Goal: Information Seeking & Learning: Learn about a topic

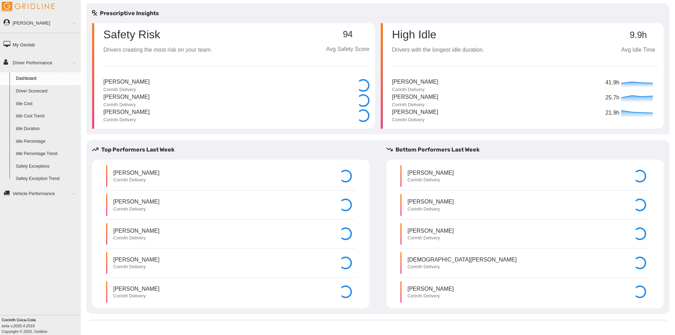
select select "**********"
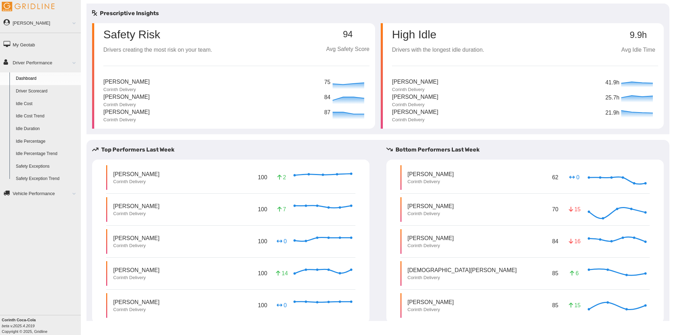
click at [38, 93] on link "Driver Scorecard" at bounding box center [47, 91] width 68 height 13
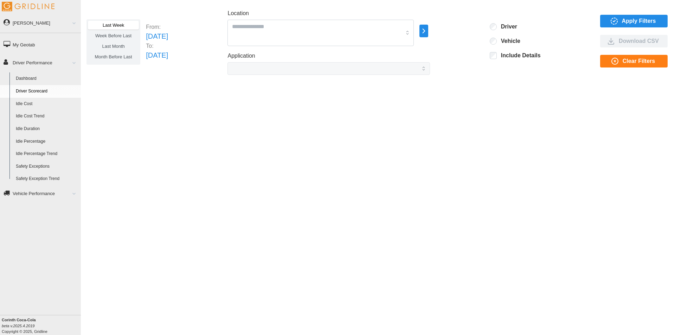
click at [639, 20] on span "Apply Filters" at bounding box center [639, 21] width 34 height 12
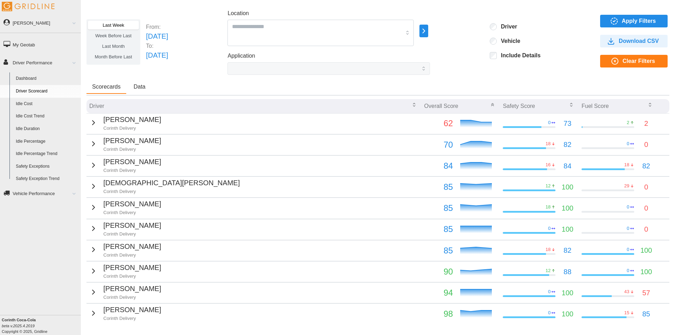
click at [119, 119] on p "[PERSON_NAME]" at bounding box center [132, 119] width 58 height 11
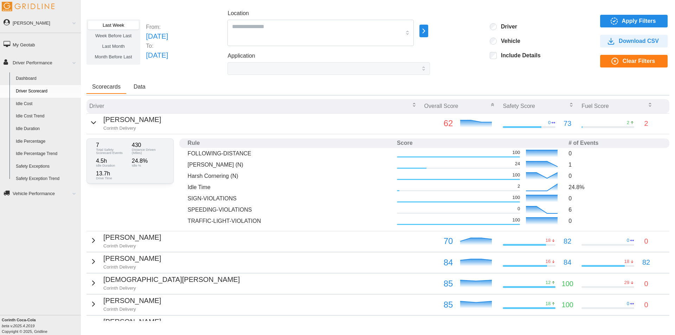
click at [98, 125] on div "Bronson Berryhill Corinth Delivery" at bounding box center [125, 122] width 72 height 17
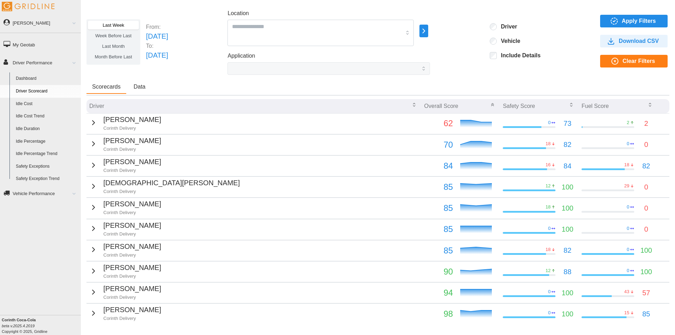
click at [95, 144] on div "Jeffery Taylor Corinth Delivery" at bounding box center [125, 143] width 72 height 17
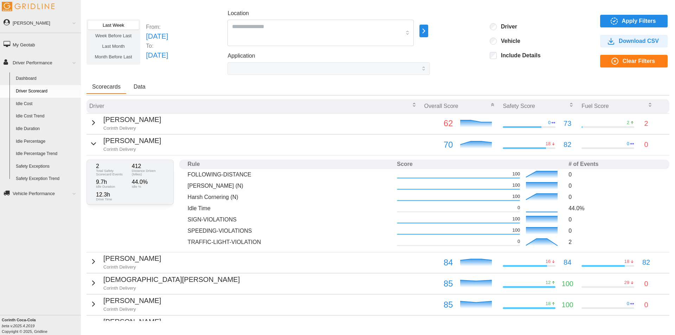
click at [95, 144] on div "Jeffery Taylor Corinth Delivery" at bounding box center [125, 143] width 72 height 17
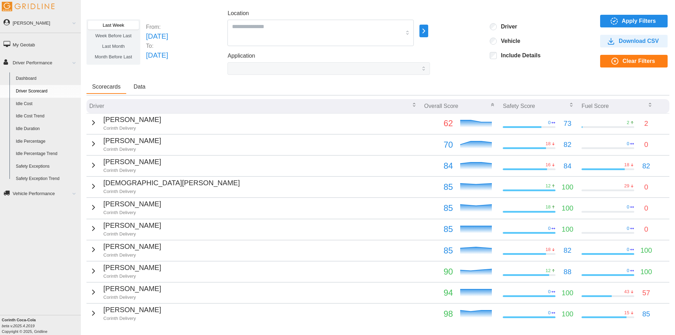
click at [95, 162] on icon "button" at bounding box center [93, 165] width 8 height 8
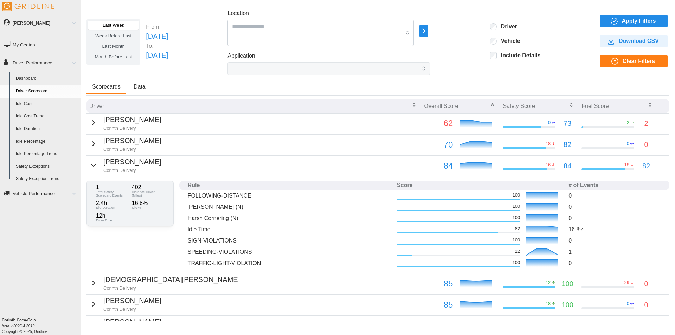
click at [95, 162] on icon "button" at bounding box center [93, 165] width 8 height 8
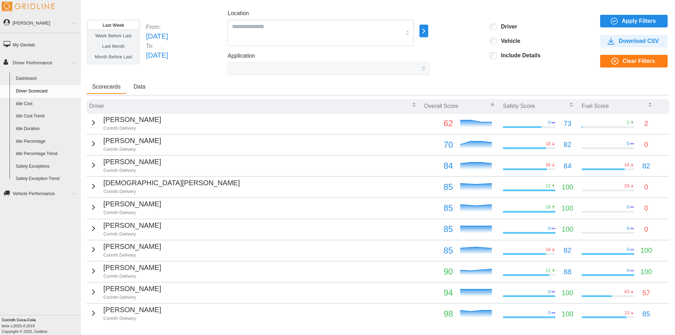
click at [39, 138] on link "Idle Percentage" at bounding box center [47, 141] width 68 height 13
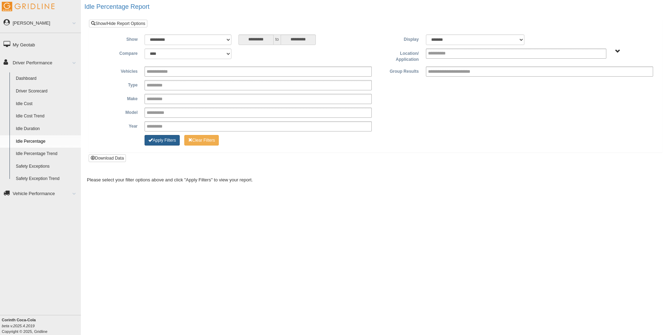
click at [165, 139] on button "Apply Filters" at bounding box center [161, 140] width 35 height 11
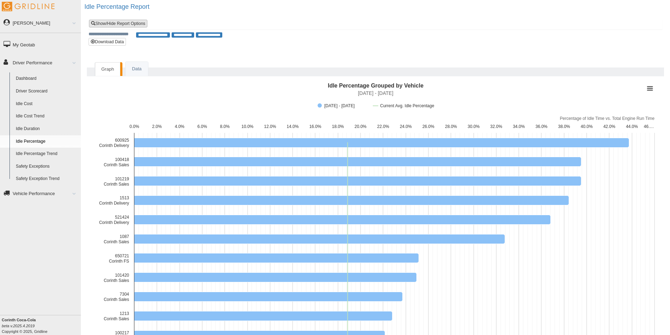
click at [135, 24] on link "Show/Hide Report Options" at bounding box center [118, 24] width 58 height 8
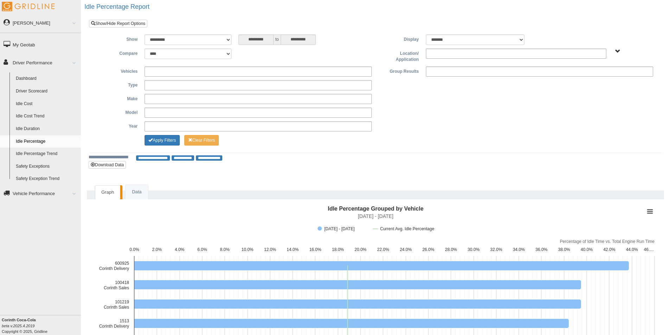
click at [617, 52] on span "Corinth Delivery Corinth Sales" at bounding box center [617, 51] width 5 height 5
click at [599, 74] on button "Corinth Delivery" at bounding box center [600, 77] width 38 height 8
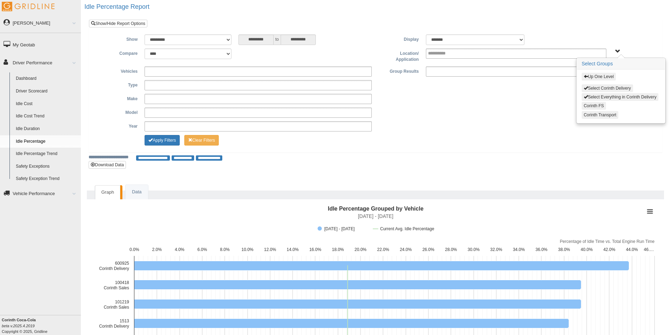
click at [594, 90] on button "Select Corinth Delivery" at bounding box center [606, 88] width 51 height 8
click at [620, 95] on button "Select Everything in Corinth Delivery" at bounding box center [619, 97] width 77 height 8
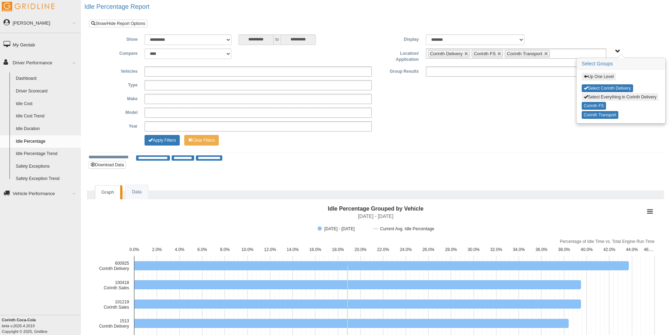
click at [532, 108] on div "**********" at bounding box center [375, 113] width 562 height 10
click at [614, 50] on div "Up One Level Select Corinth Delivery Select Everything in Corinth Delivery Cori…" at bounding box center [633, 51] width 40 height 5
click at [619, 51] on span "Up One Level Select Corinth Delivery Select Everything in Corinth Delivery Cori…" at bounding box center [617, 51] width 5 height 5
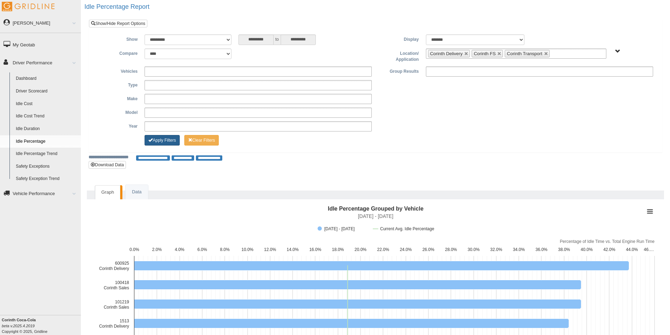
click at [167, 141] on button "Apply Filters" at bounding box center [161, 140] width 35 height 11
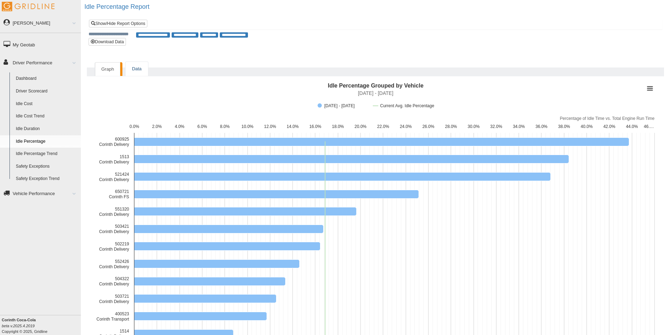
click at [136, 74] on link "Data" at bounding box center [136, 69] width 22 height 14
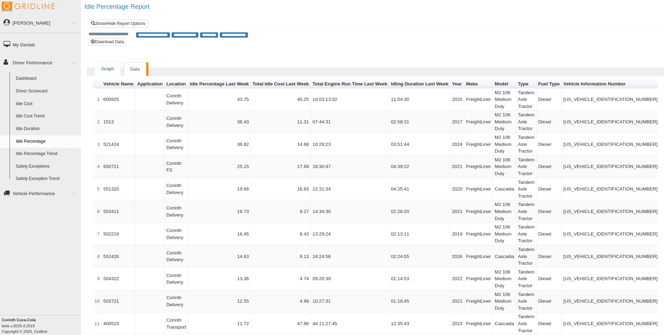
click at [108, 70] on link "Graph" at bounding box center [107, 69] width 25 height 14
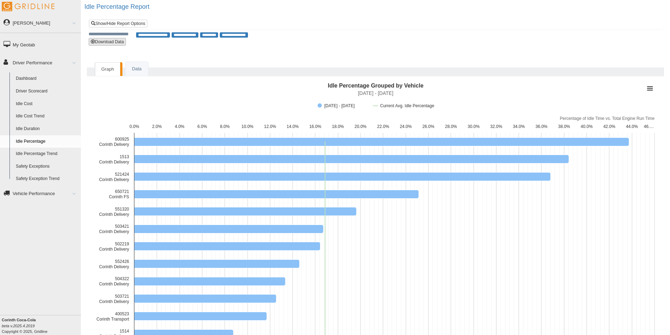
click at [109, 42] on button "Download Data" at bounding box center [107, 42] width 37 height 8
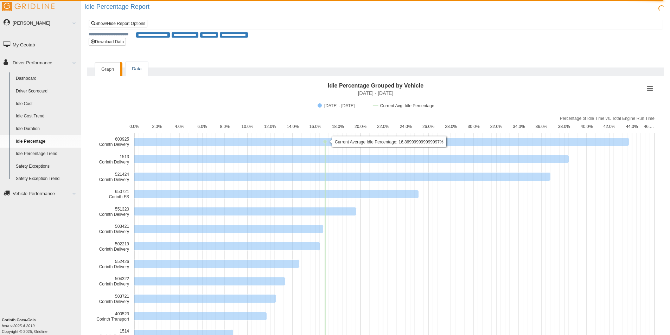
click at [126, 68] on link "Data" at bounding box center [136, 69] width 22 height 14
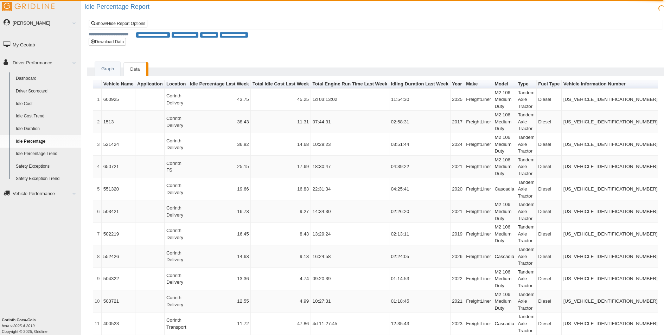
click at [37, 152] on link "Idle Percentage Trend" at bounding box center [47, 154] width 68 height 13
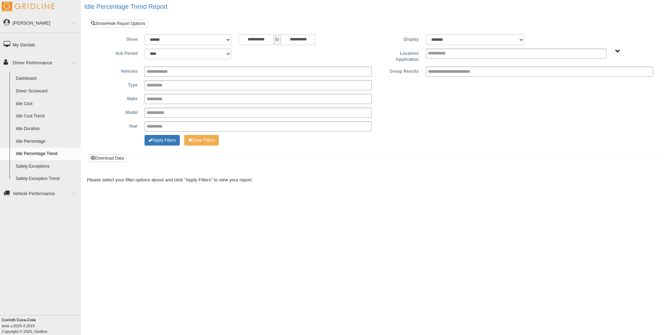
click at [619, 53] on span "Corinth Delivery Corinth Sales" at bounding box center [617, 51] width 5 height 5
click at [605, 76] on button "Corinth Delivery" at bounding box center [600, 77] width 38 height 8
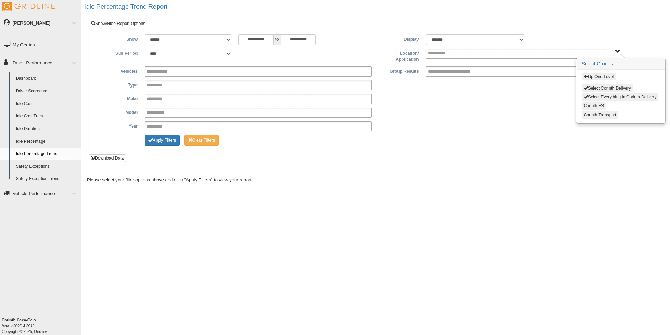
click at [606, 98] on button "Select Everything in Corinth Delivery" at bounding box center [619, 97] width 77 height 8
click at [601, 89] on button "Select Corinth Delivery" at bounding box center [606, 88] width 51 height 8
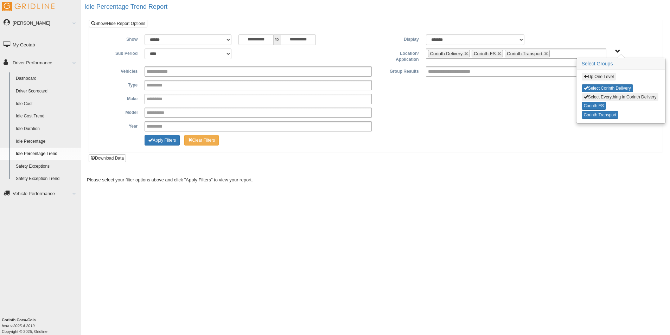
click at [533, 106] on div "**********" at bounding box center [375, 100] width 562 height 69
click at [620, 99] on button "Select Everything in Corinth Delivery" at bounding box center [619, 97] width 77 height 8
click at [616, 52] on span "Up One Level Select Corinth Delivery Select Everything in Corinth Delivery Cori…" at bounding box center [617, 51] width 5 height 5
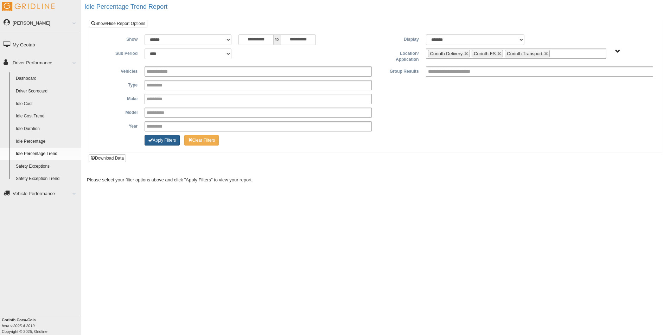
click at [173, 139] on button "Apply Filters" at bounding box center [161, 140] width 35 height 11
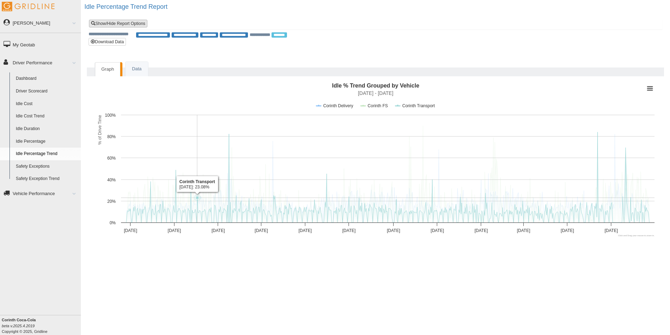
click at [134, 22] on link "Show/Hide Report Options" at bounding box center [118, 24] width 58 height 8
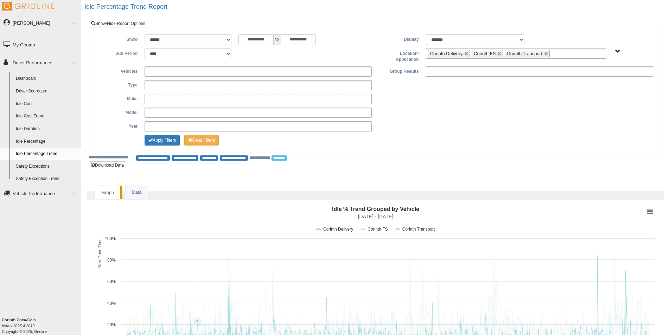
click at [225, 39] on select "**********" at bounding box center [187, 39] width 86 height 11
select select "*********"
click at [144, 34] on select "**********" at bounding box center [187, 39] width 86 height 11
type input "*********"
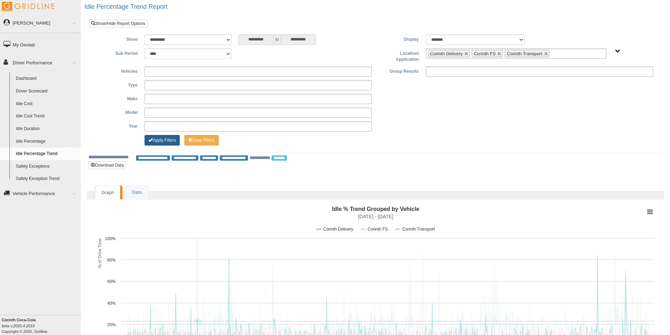
click at [162, 144] on button "Apply Filters" at bounding box center [161, 140] width 35 height 11
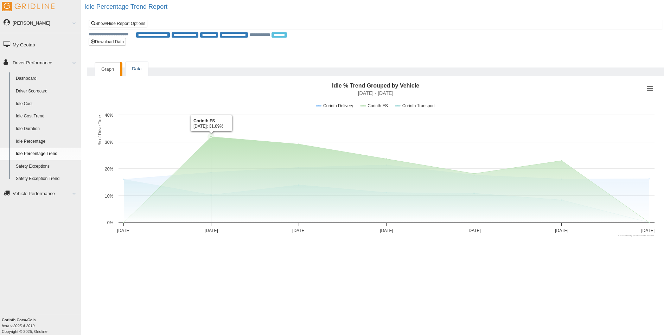
click at [131, 66] on link "Data" at bounding box center [136, 69] width 22 height 14
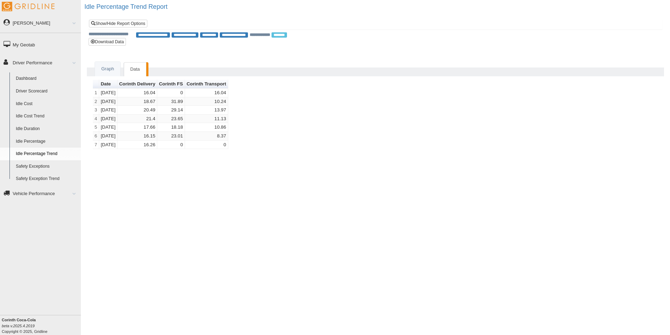
click at [30, 80] on link "Dashboard" at bounding box center [47, 78] width 68 height 13
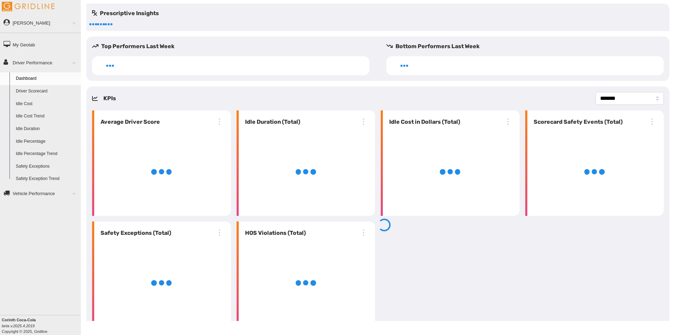
select select "**********"
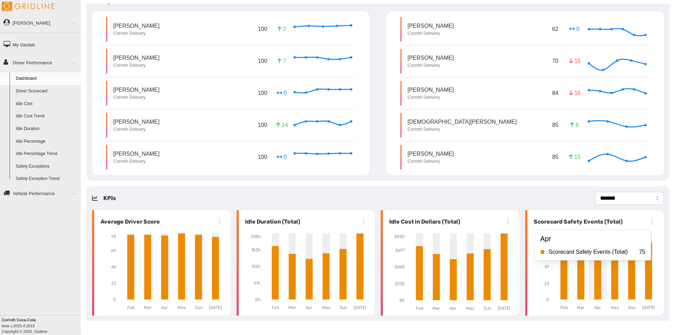
scroll to position [90, 0]
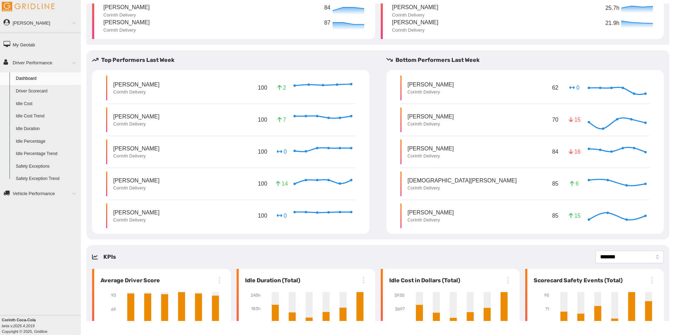
click at [454, 155] on p "Corinth Delivery" at bounding box center [430, 156] width 46 height 6
click at [424, 153] on p "[PERSON_NAME]" at bounding box center [430, 148] width 46 height 8
click at [420, 148] on p "[PERSON_NAME]" at bounding box center [430, 148] width 46 height 8
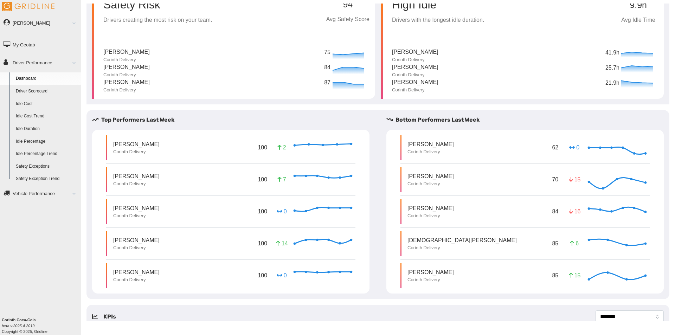
scroll to position [0, 0]
